Goal: Transaction & Acquisition: Purchase product/service

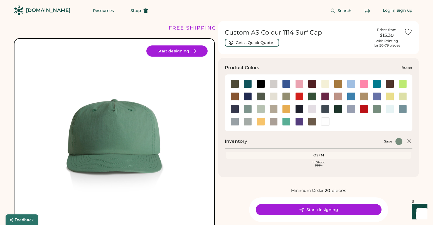
click at [326, 84] on div at bounding box center [325, 84] width 8 height 8
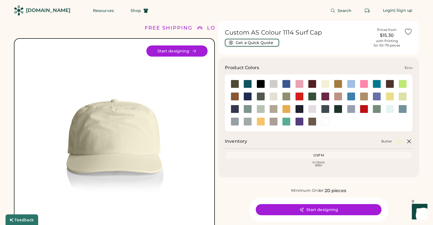
click at [272, 98] on div at bounding box center [274, 96] width 8 height 8
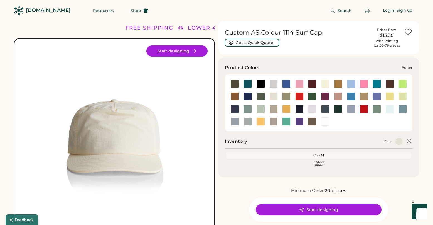
click at [325, 86] on div at bounding box center [325, 84] width 8 height 8
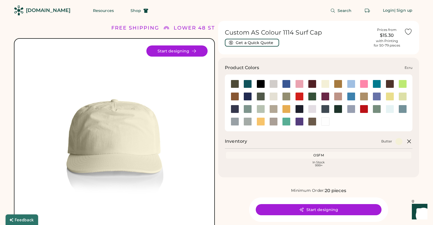
click at [272, 97] on div at bounding box center [274, 96] width 8 height 8
